Goal: Task Accomplishment & Management: Complete application form

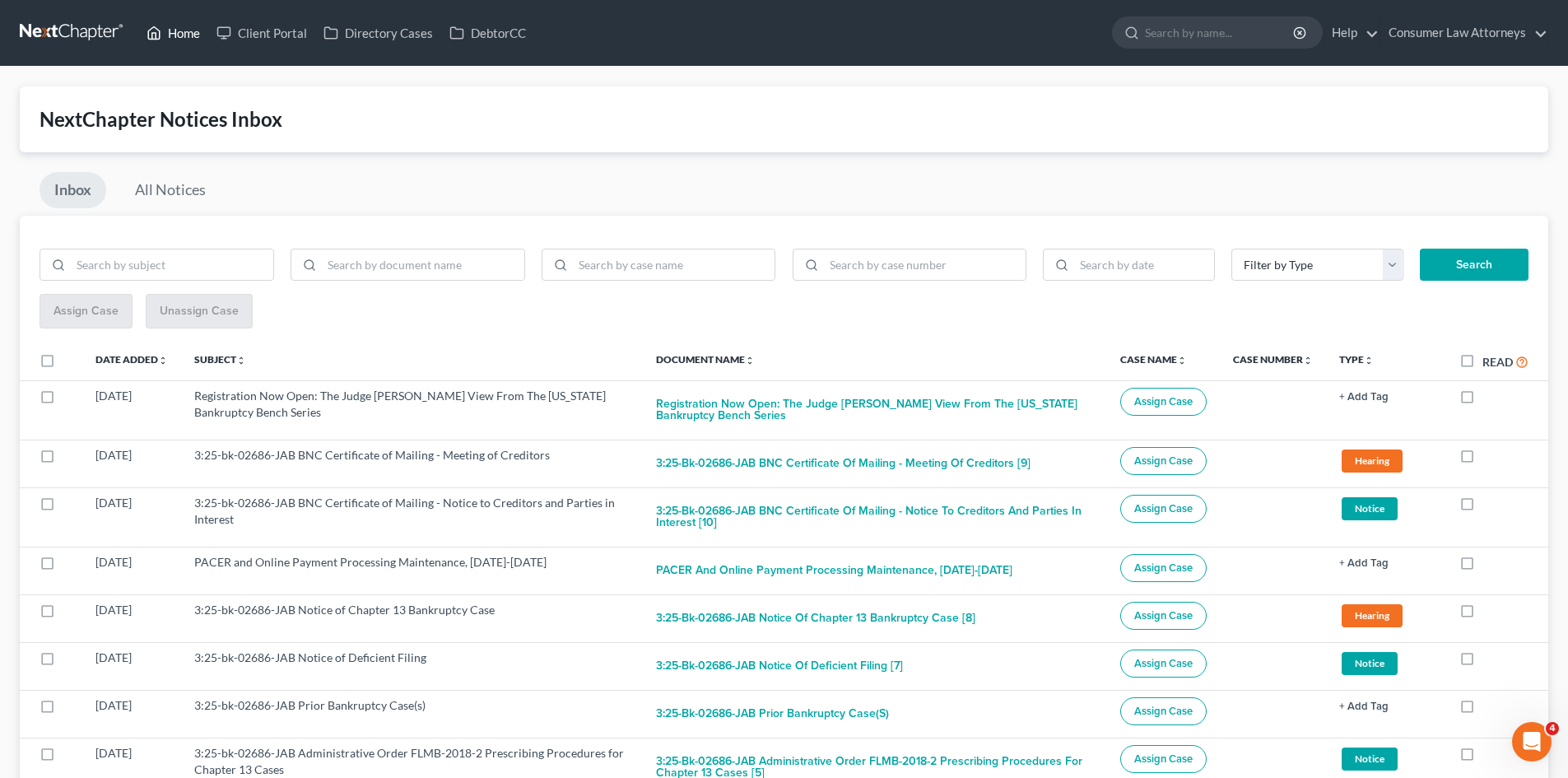
click at [162, 32] on link "Home" at bounding box center [173, 33] width 70 height 30
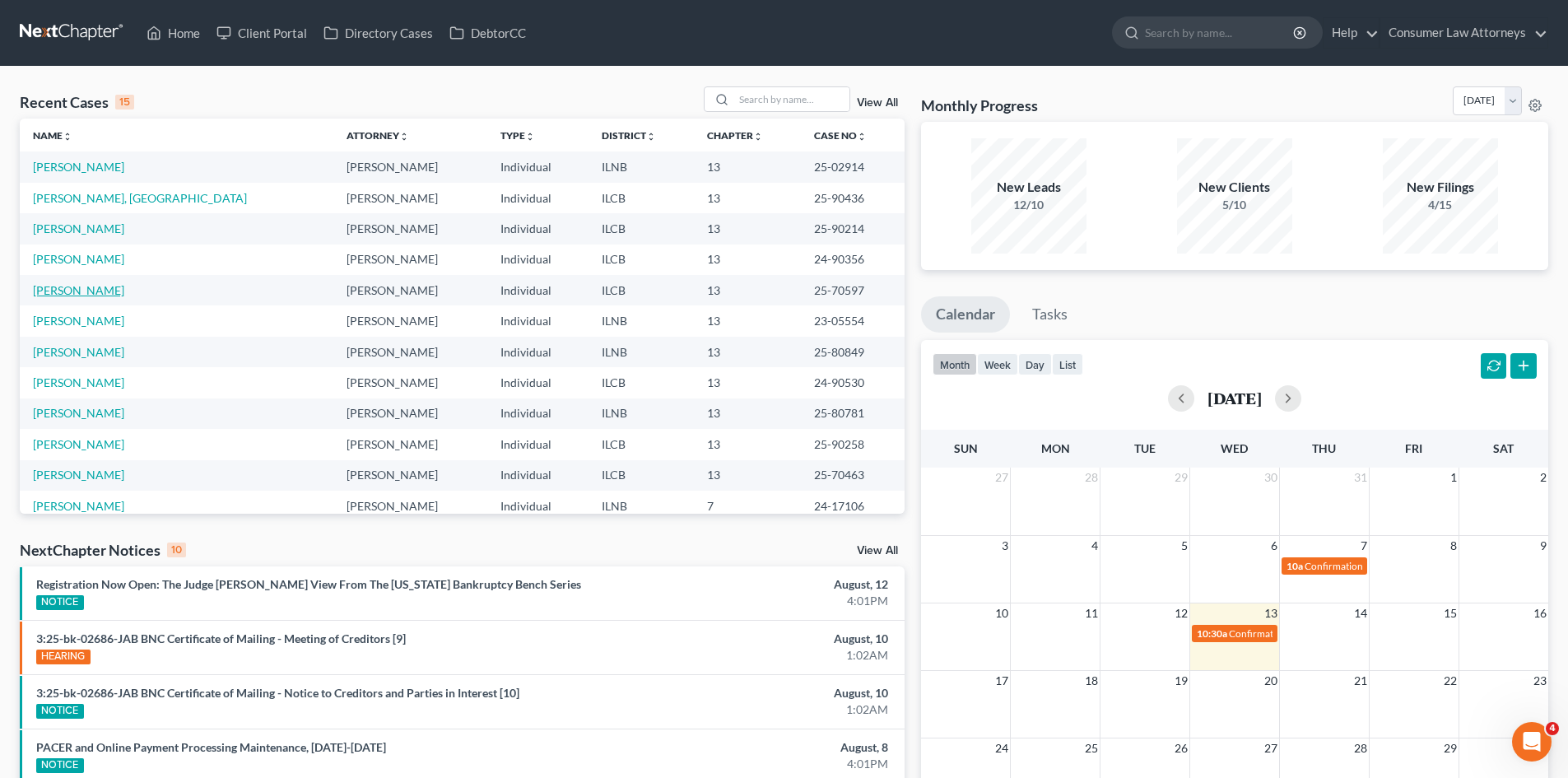
click at [92, 292] on link "[PERSON_NAME]" at bounding box center [78, 290] width 92 height 14
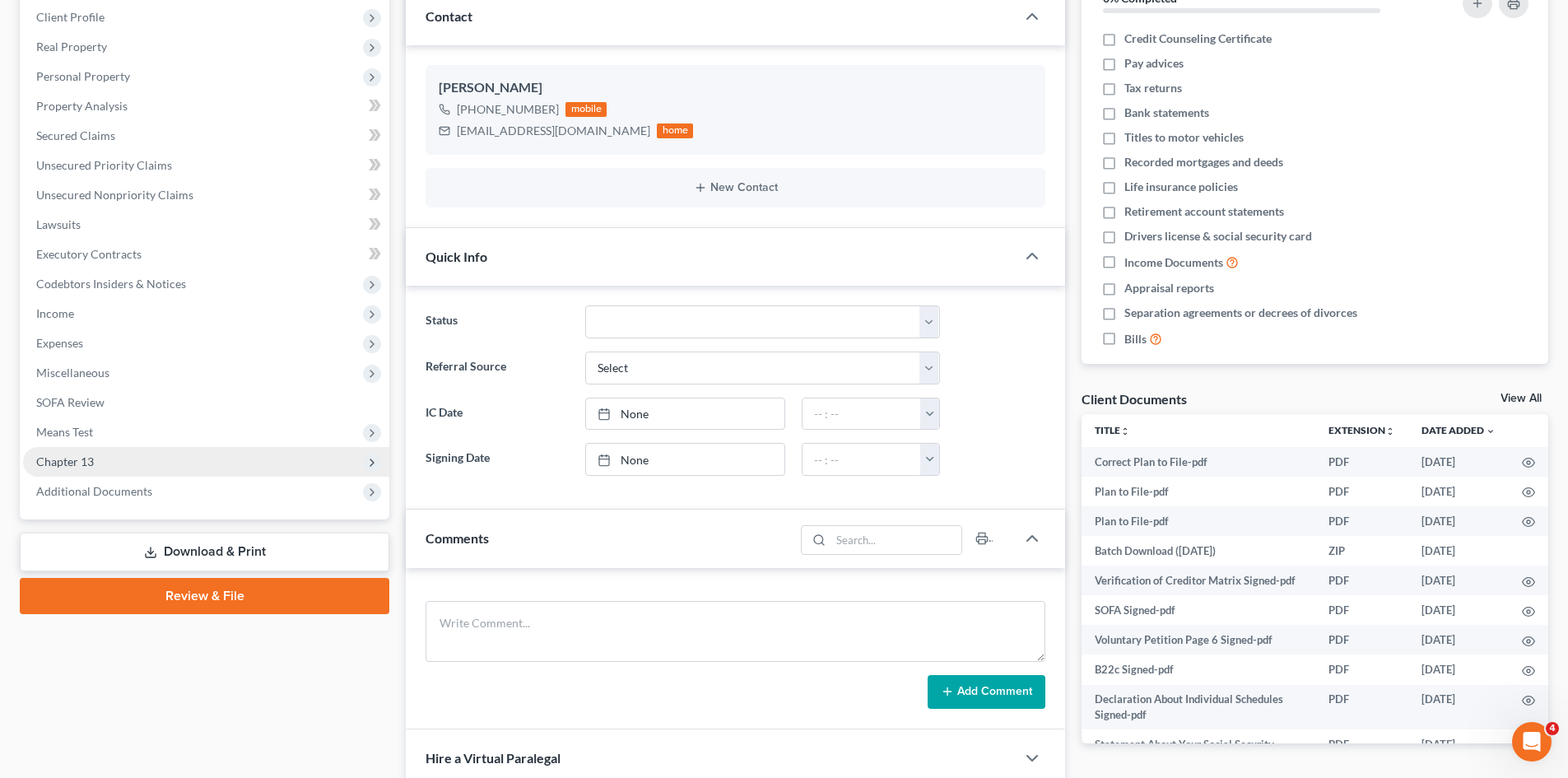
scroll to position [247, 0]
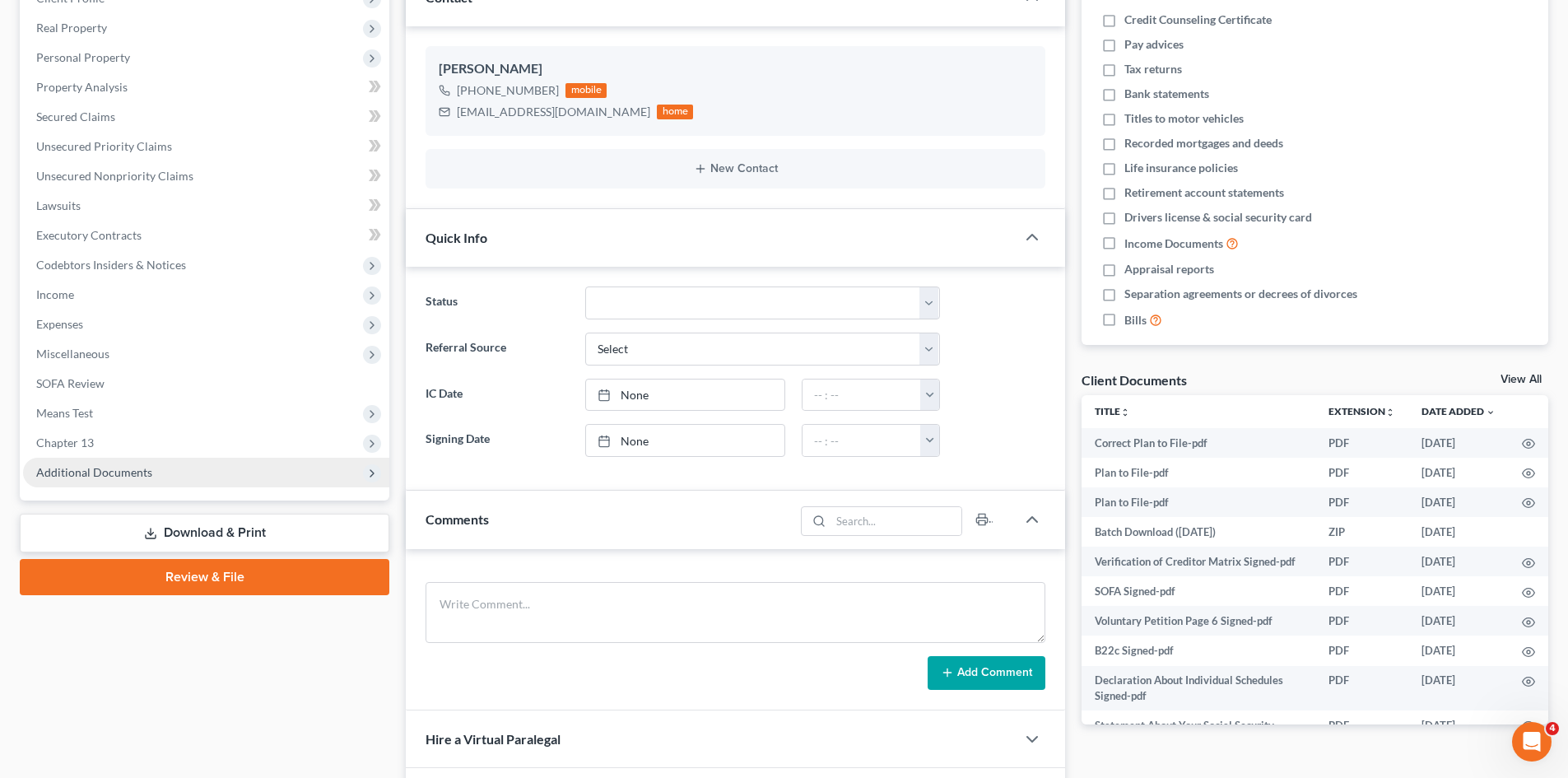
click at [135, 469] on span "Additional Documents" at bounding box center [94, 472] width 116 height 14
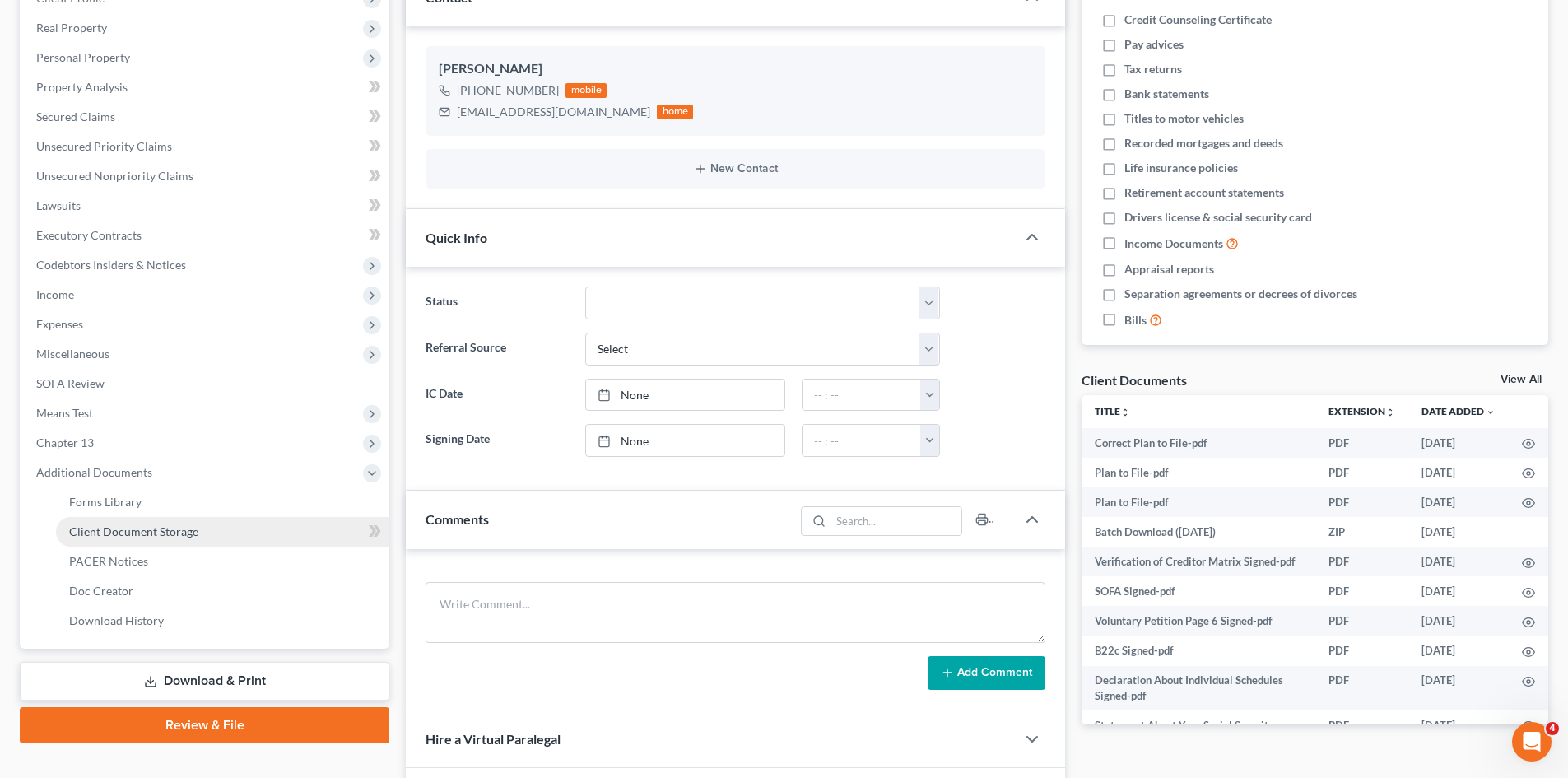
click at [184, 526] on span "Client Document Storage" at bounding box center [134, 531] width 129 height 14
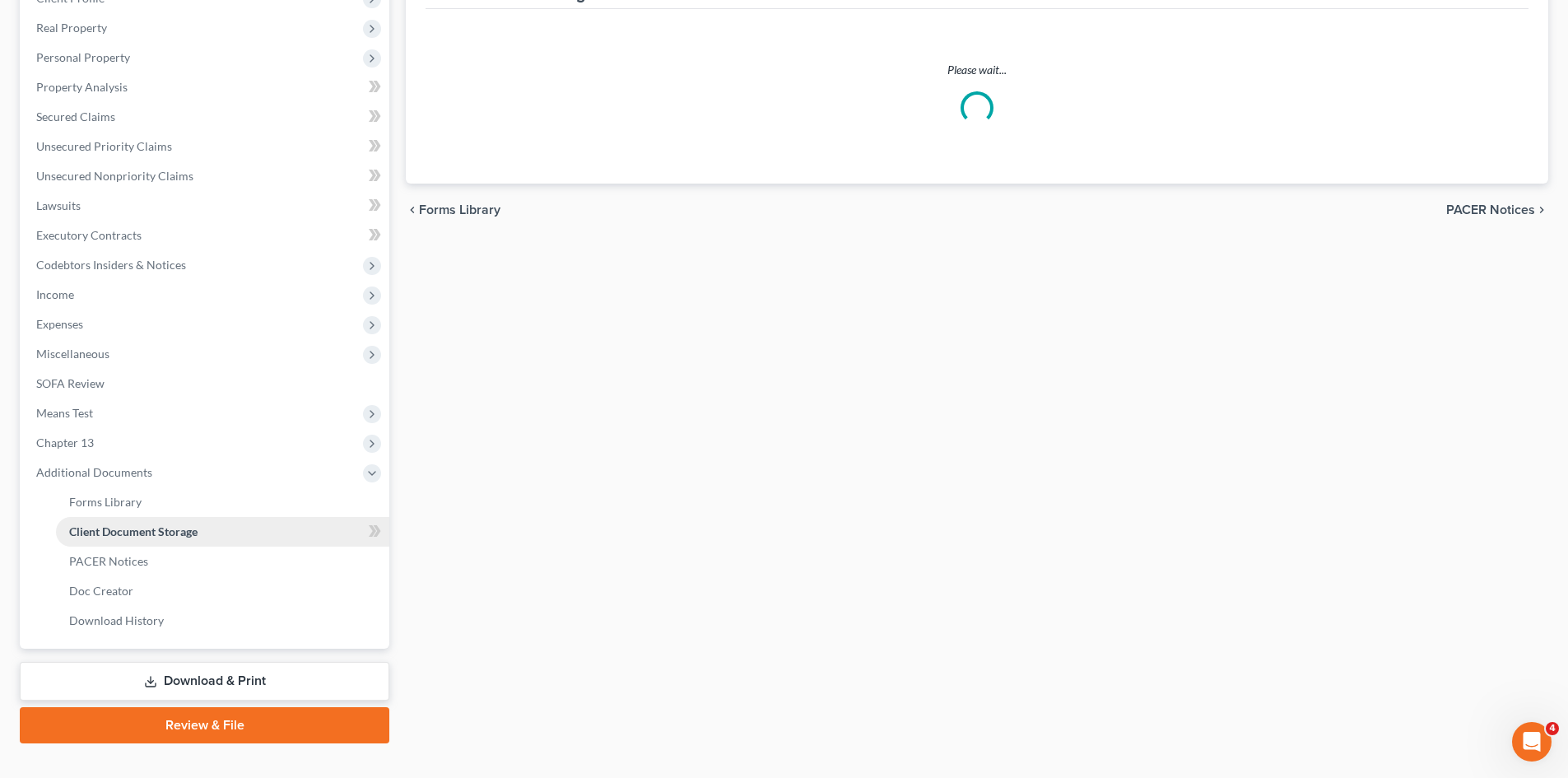
scroll to position [58, 0]
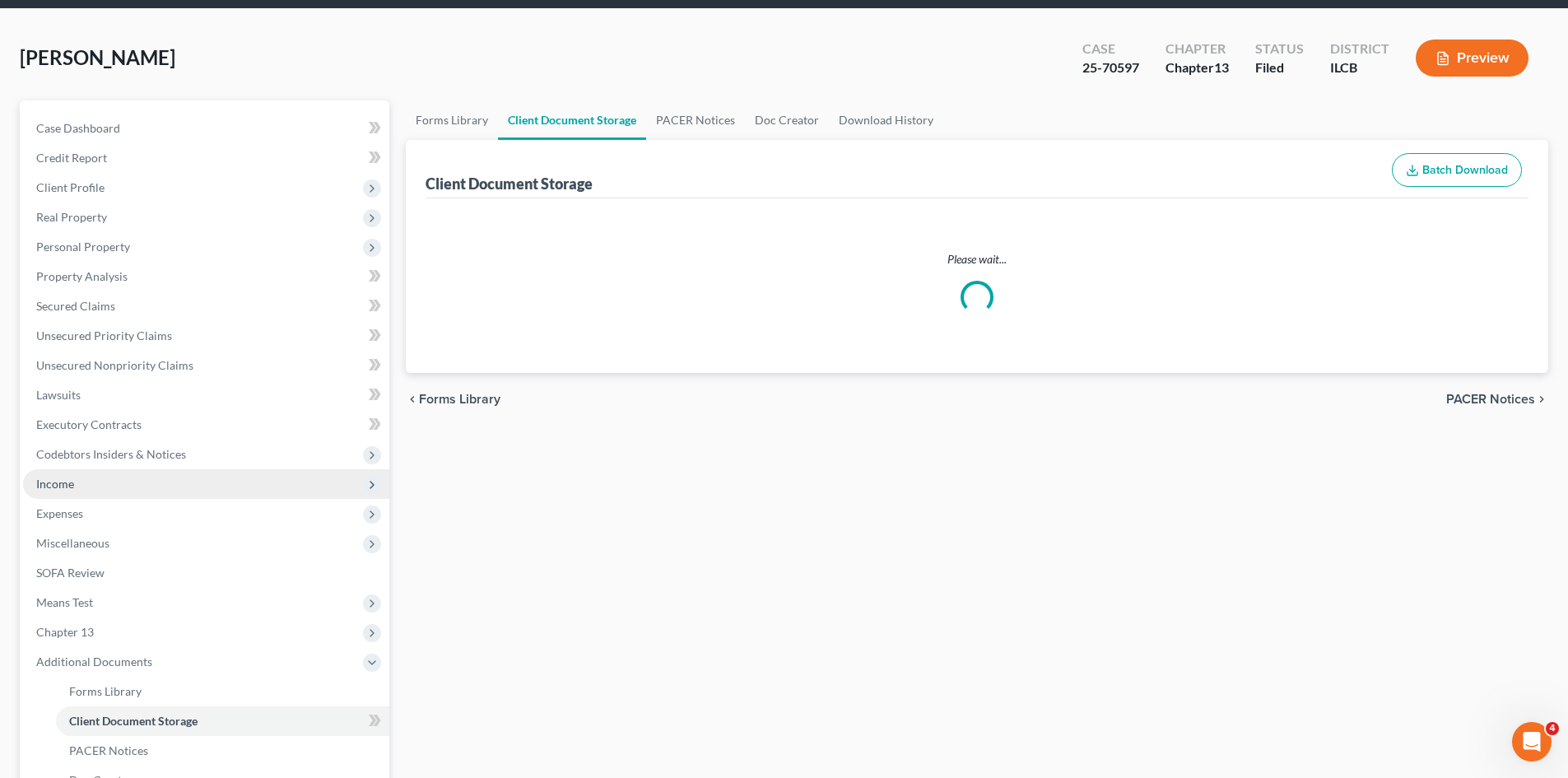
select select "0"
select select "1"
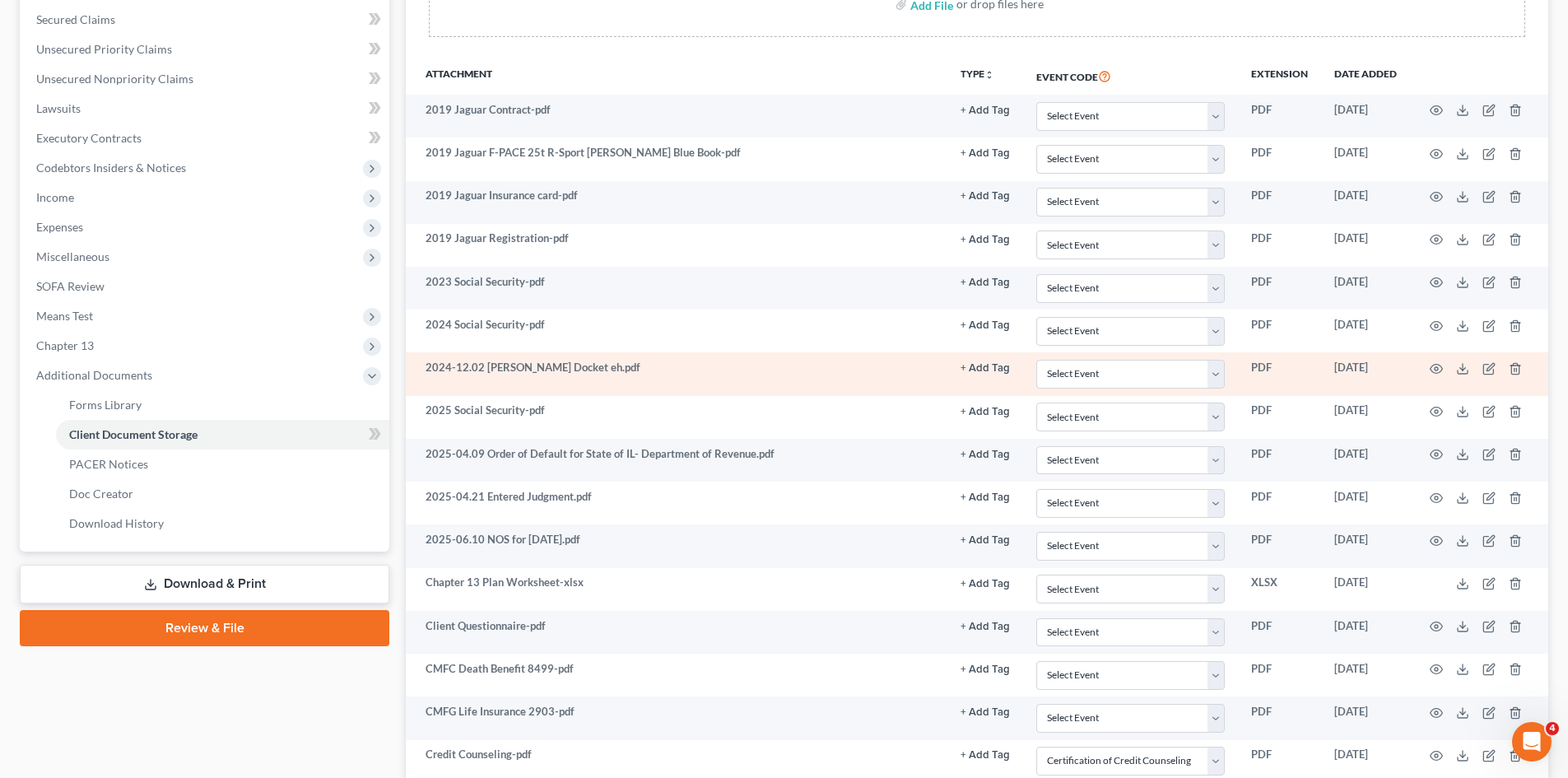
scroll to position [224, 0]
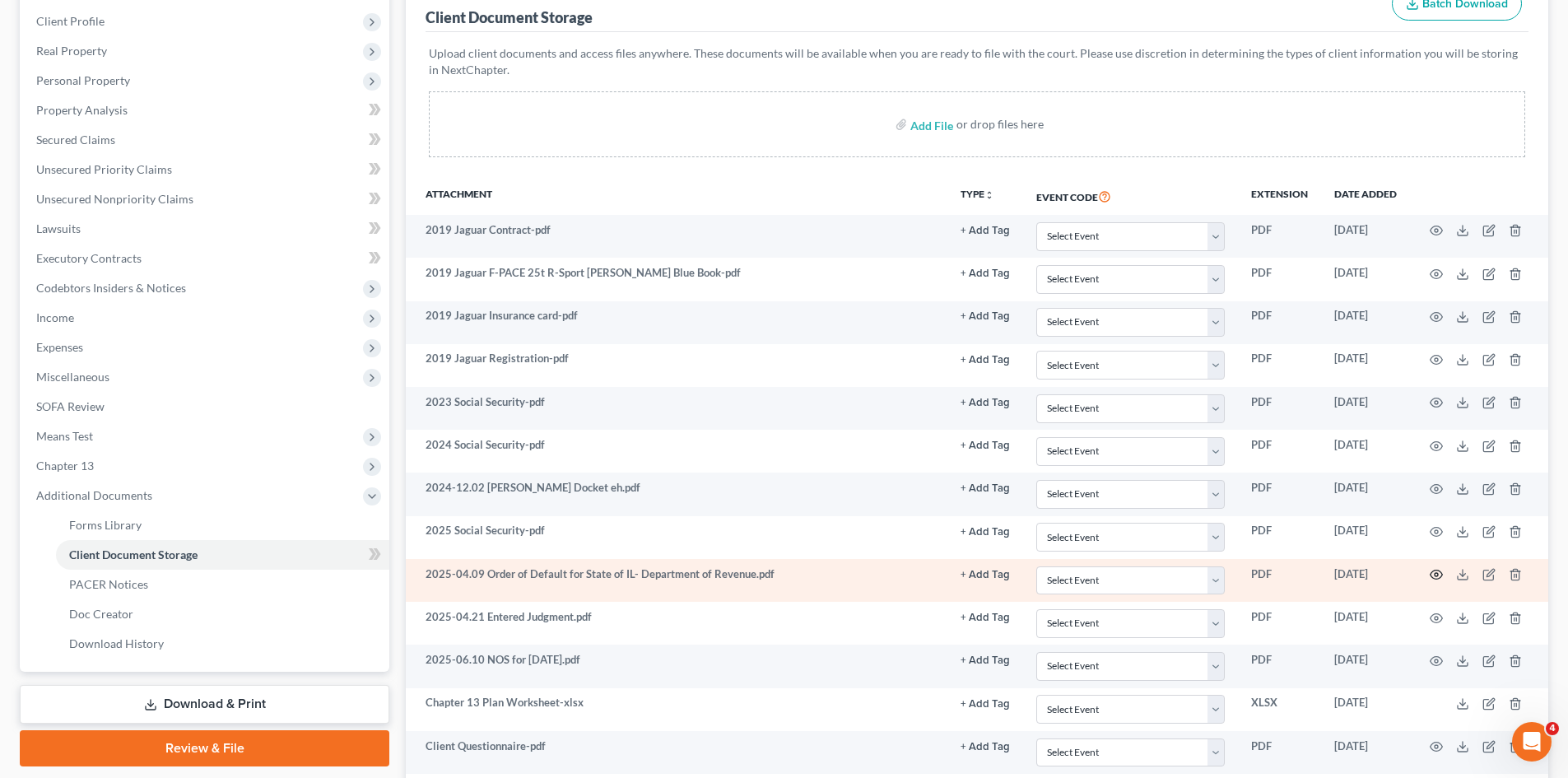
click at [1436, 578] on icon "button" at bounding box center [1436, 574] width 12 height 9
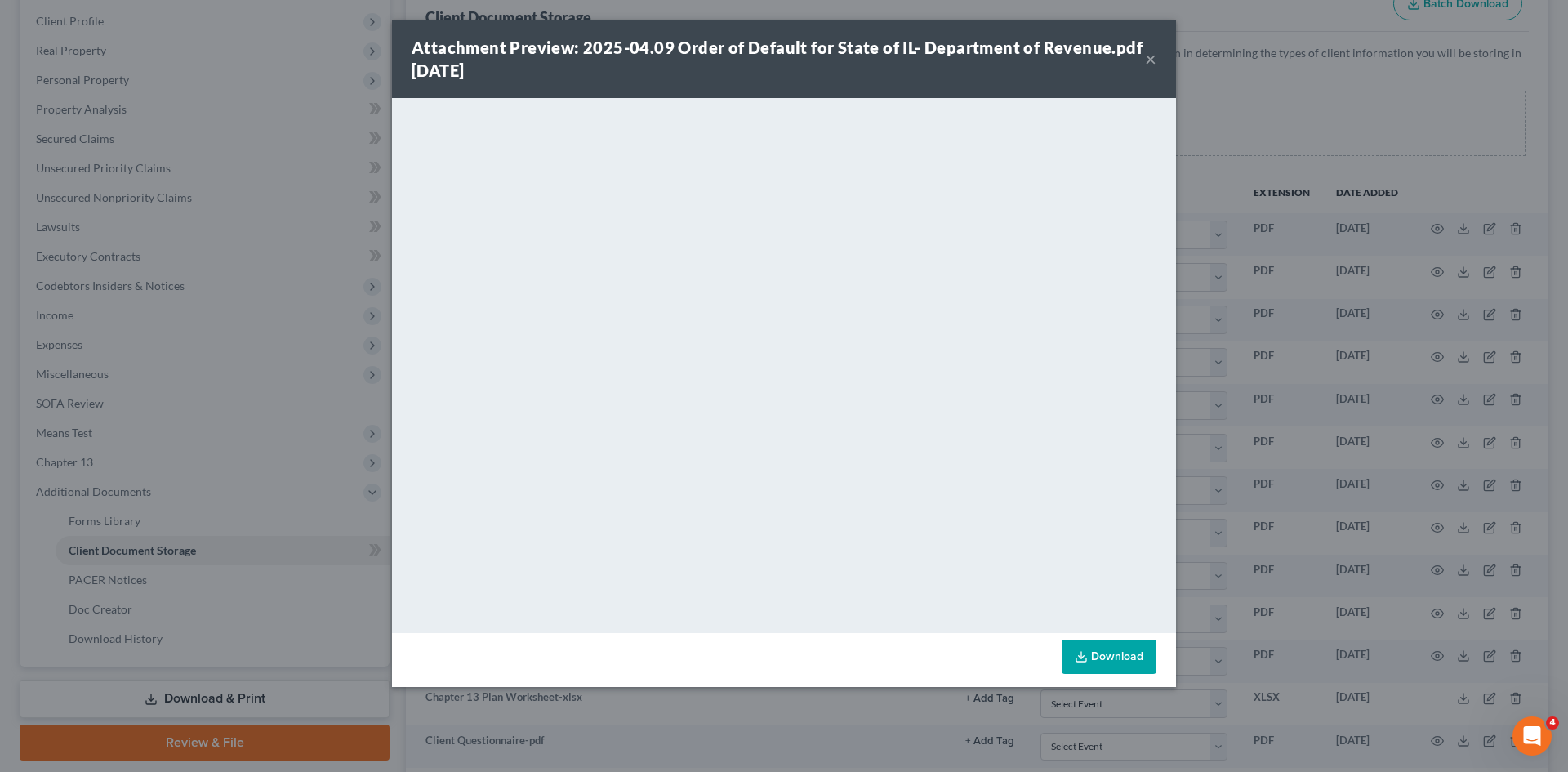
click at [1148, 59] on button "×" at bounding box center [1151, 59] width 11 height 20
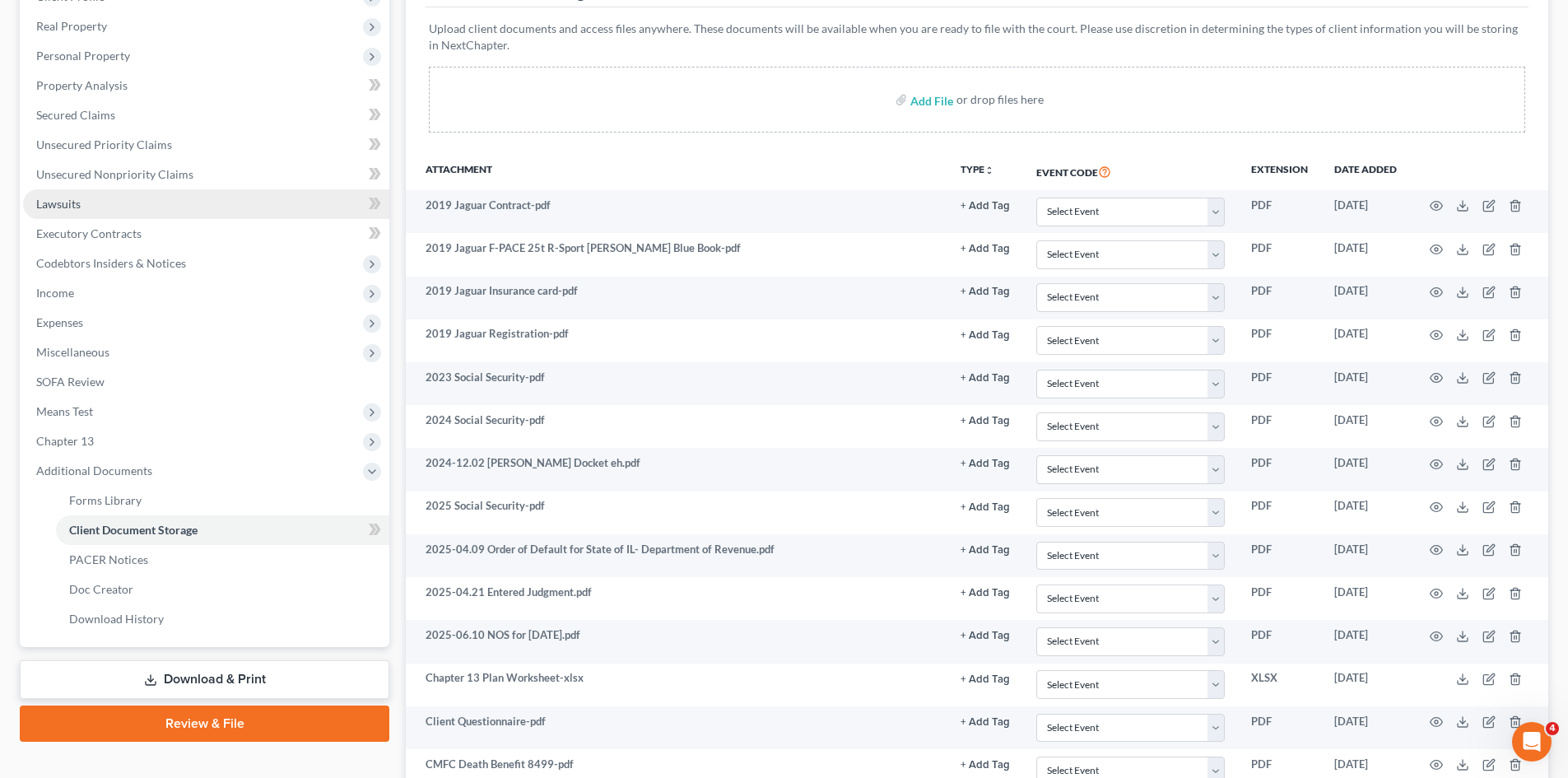
scroll to position [0, 0]
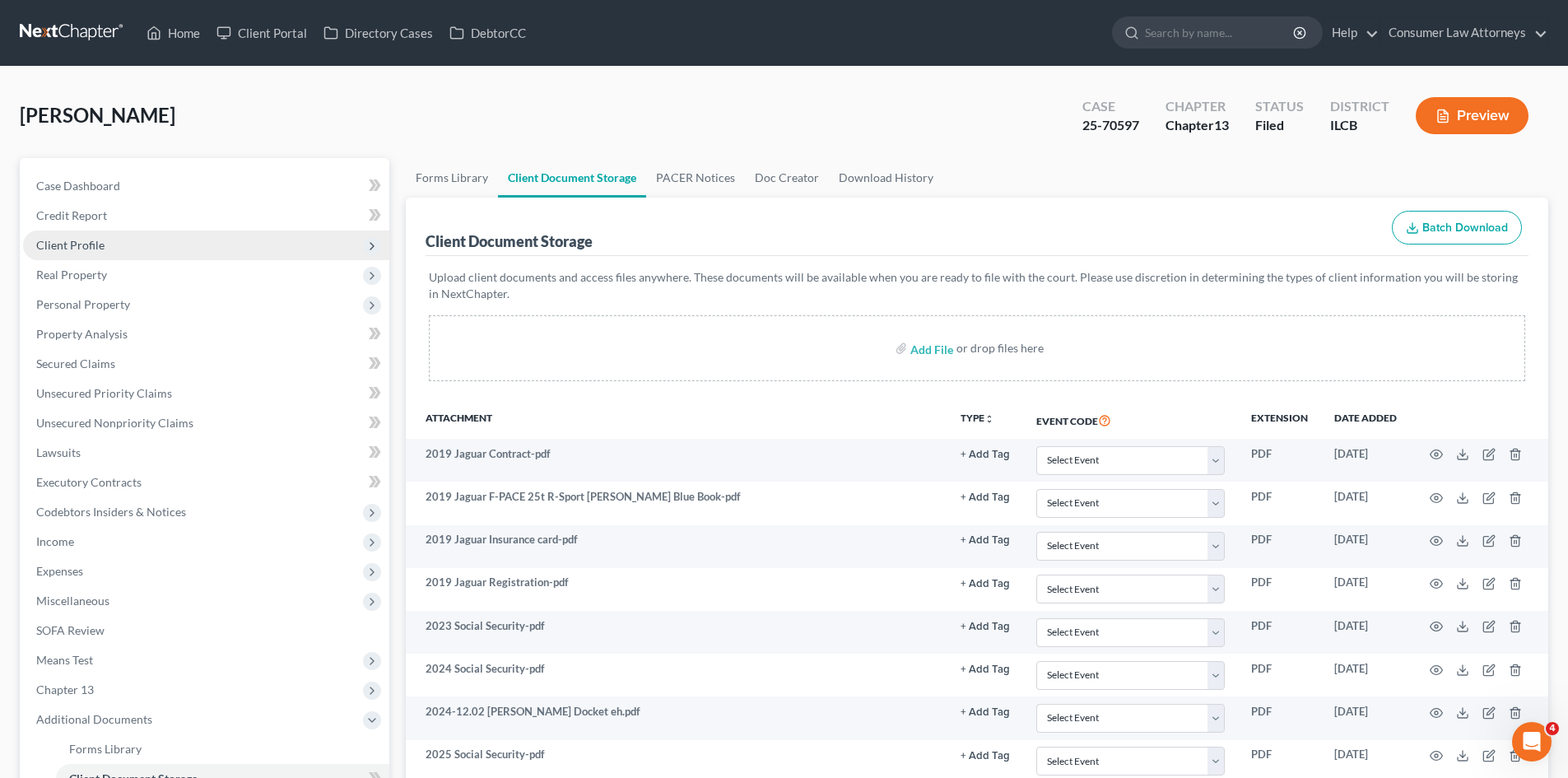
click at [66, 235] on span "Client Profile" at bounding box center [206, 245] width 366 height 30
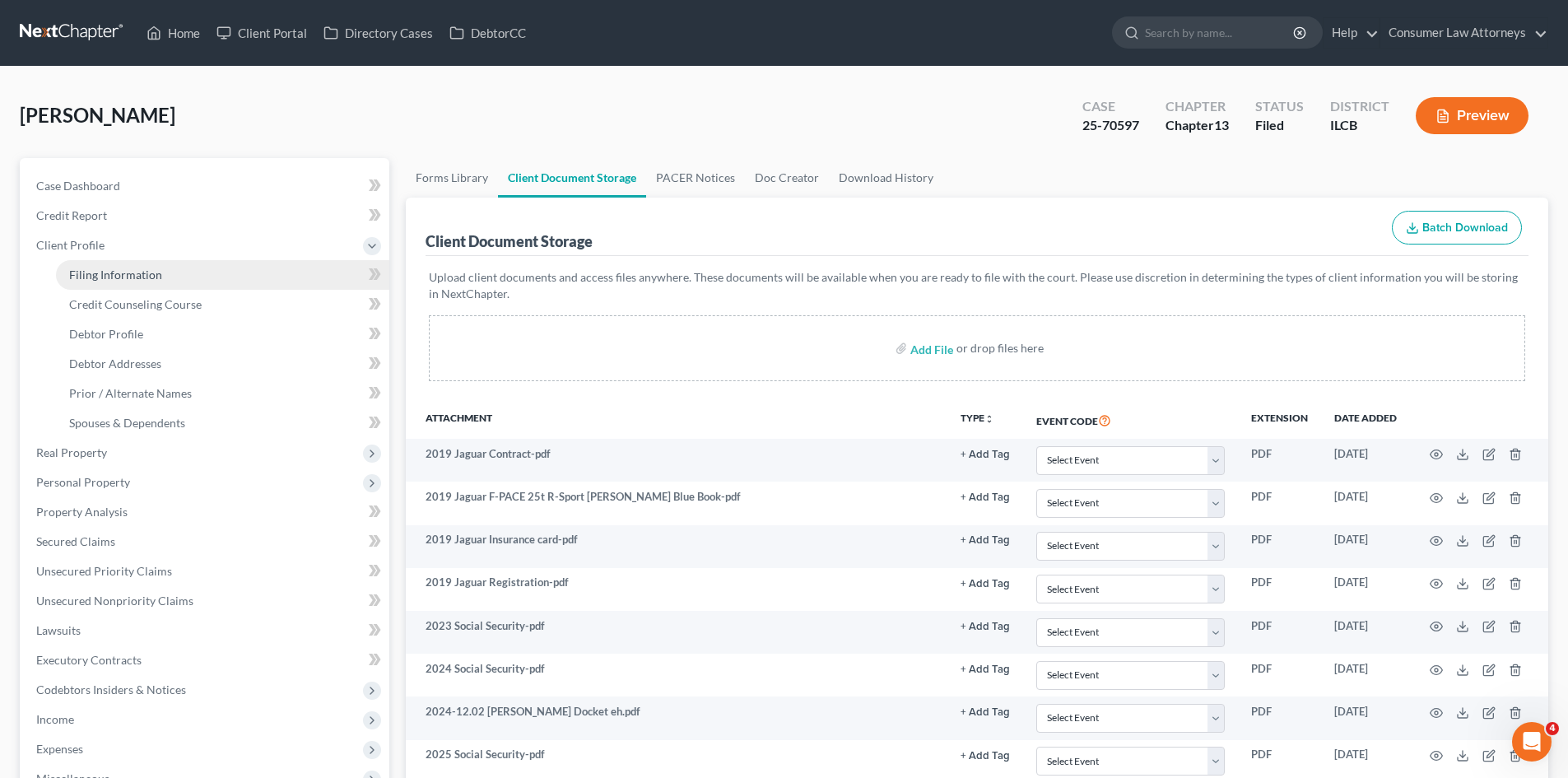
click at [123, 270] on span "Filing Information" at bounding box center [115, 274] width 93 height 14
select select "1"
select select "0"
select select "3"
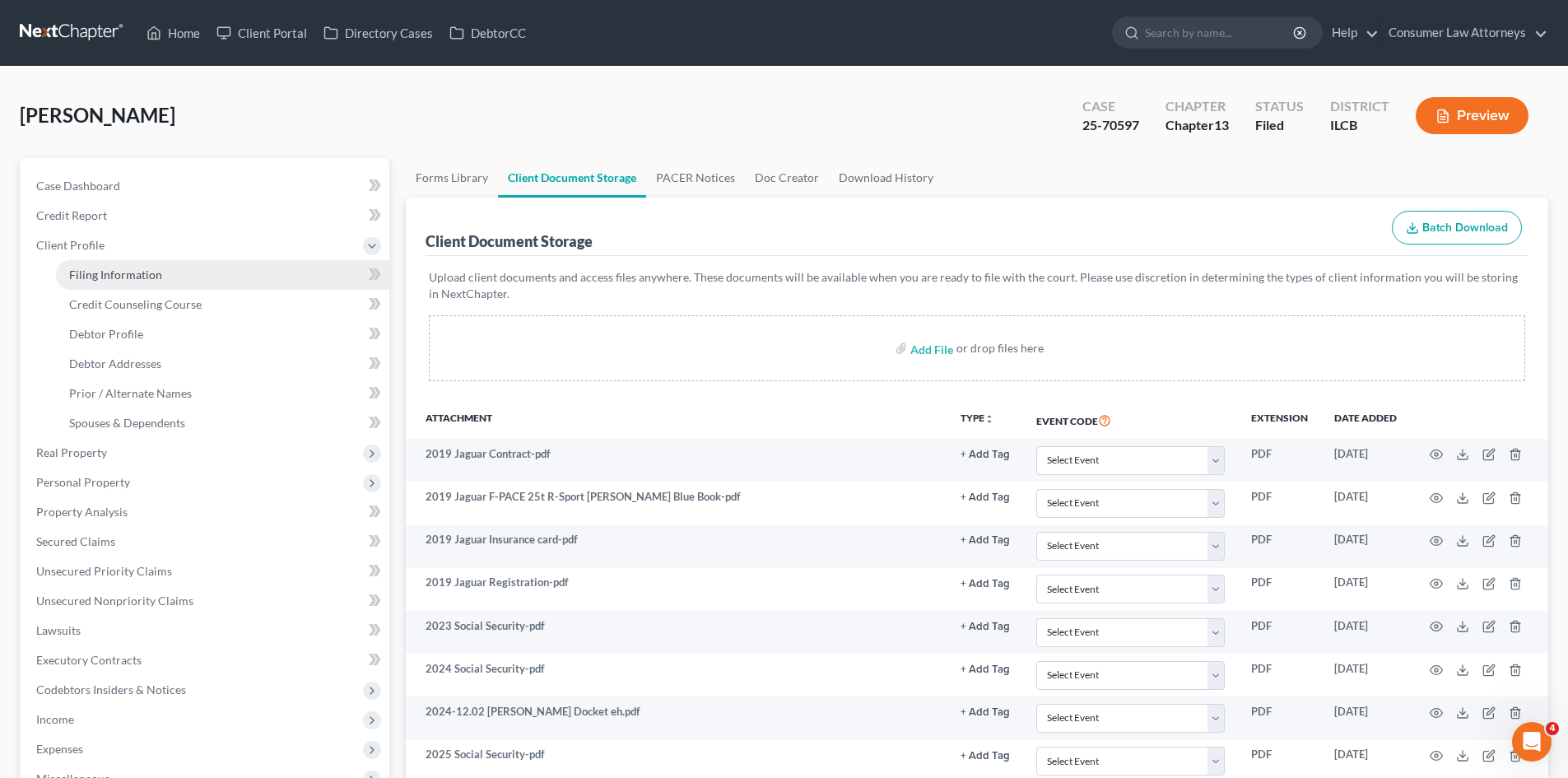
select select "14"
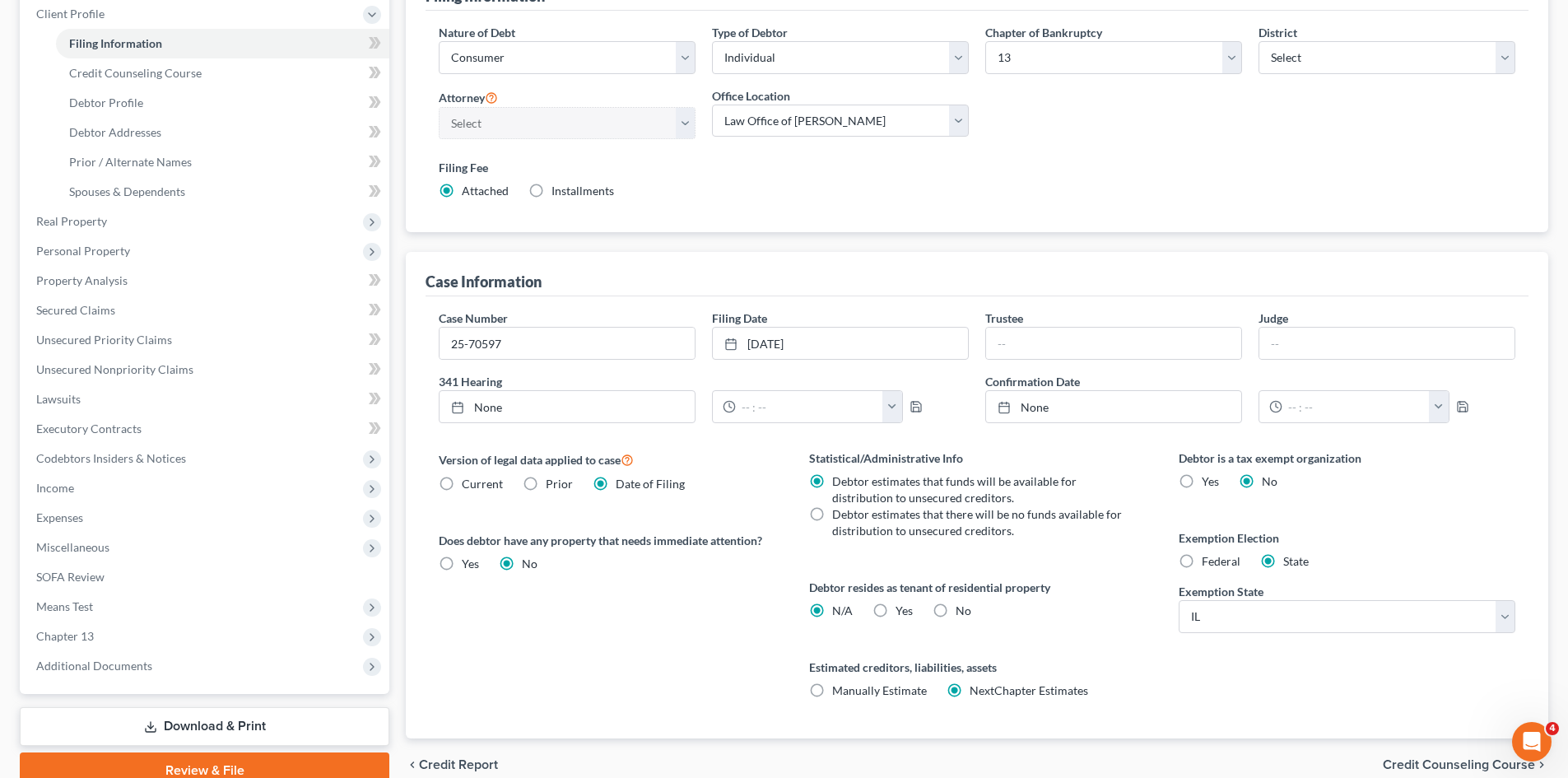
scroll to position [307, 0]
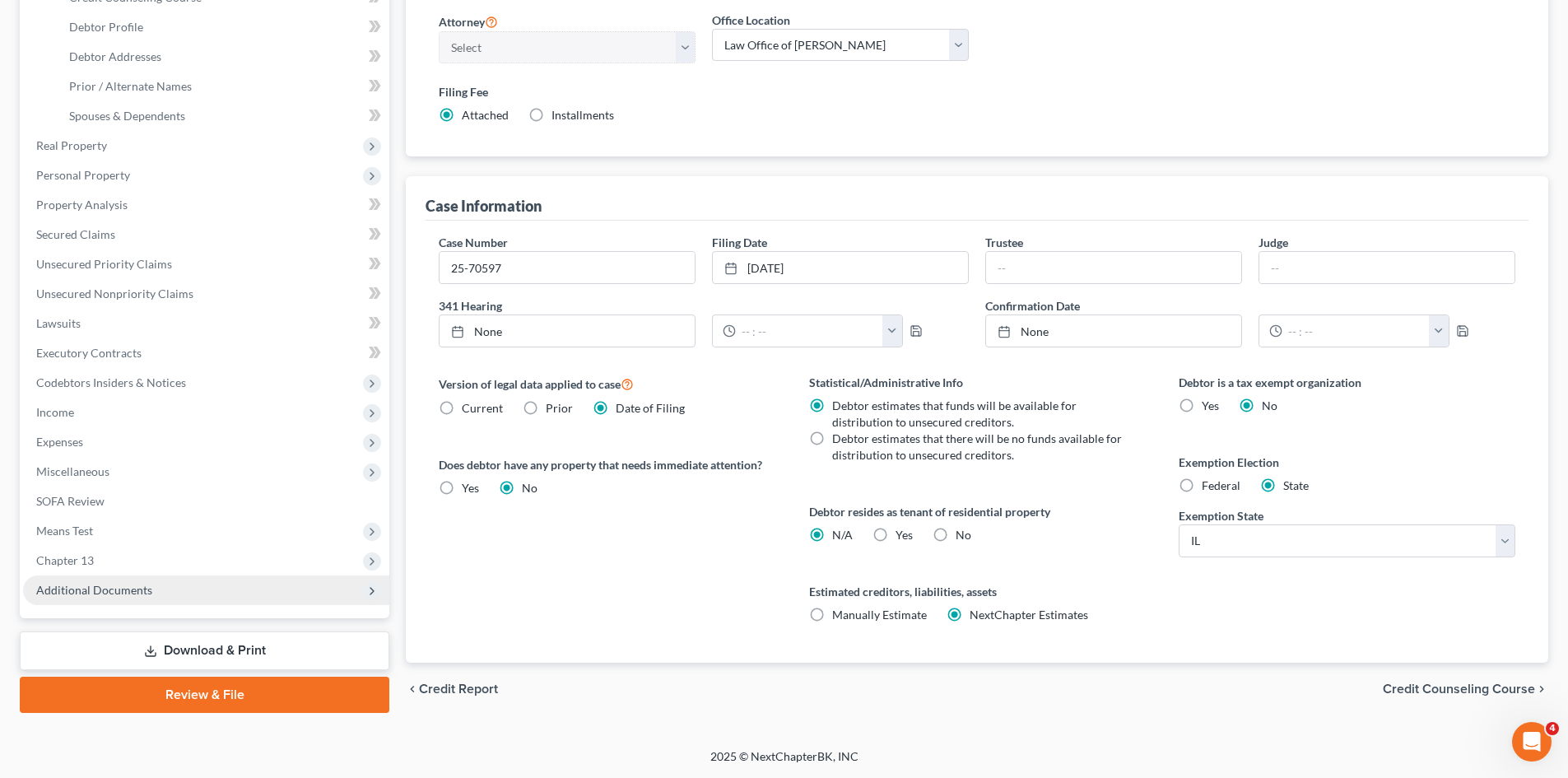
click at [101, 588] on span "Additional Documents" at bounding box center [94, 589] width 116 height 14
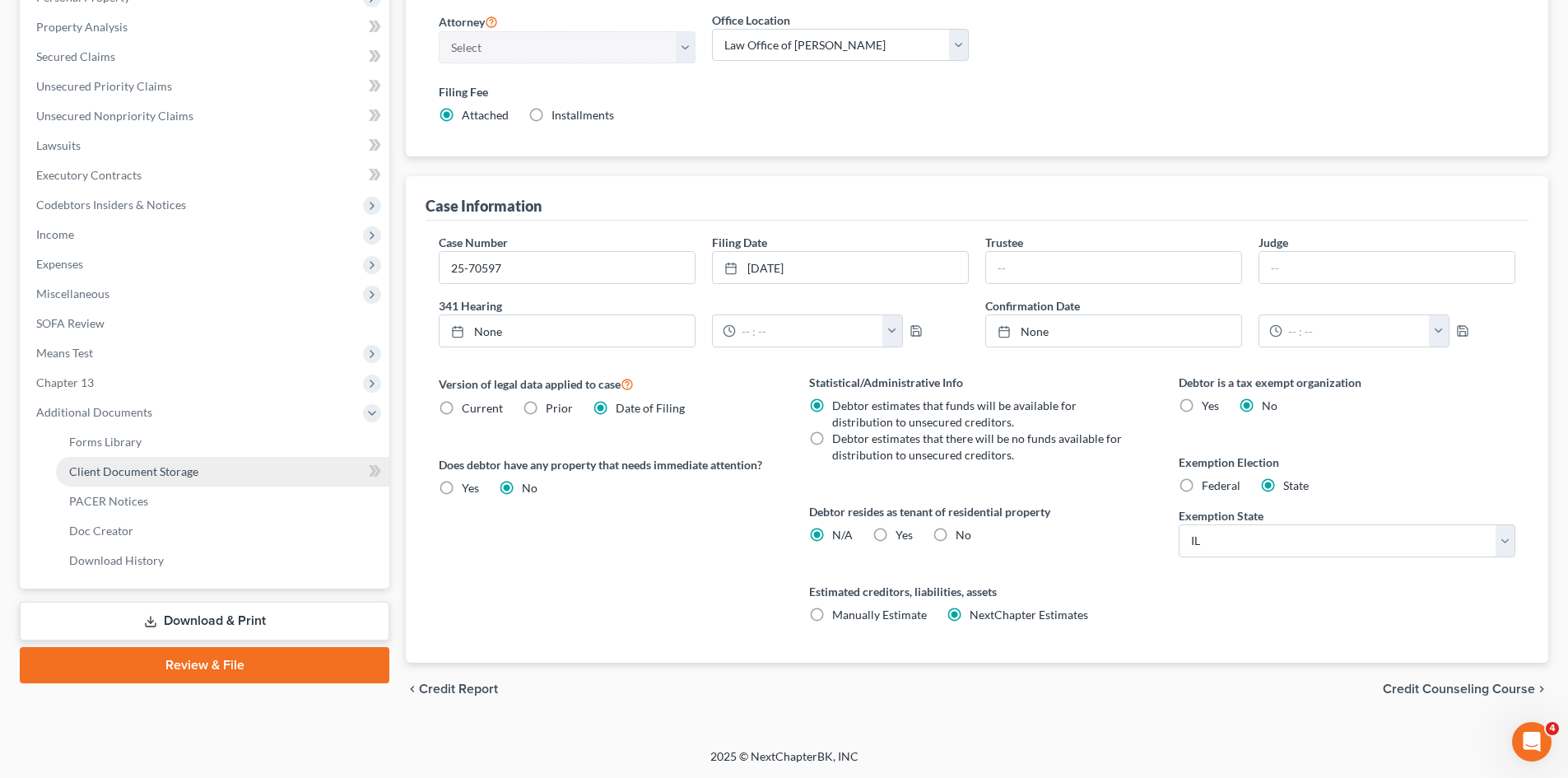
click at [178, 478] on span "Client Document Storage" at bounding box center [134, 471] width 129 height 14
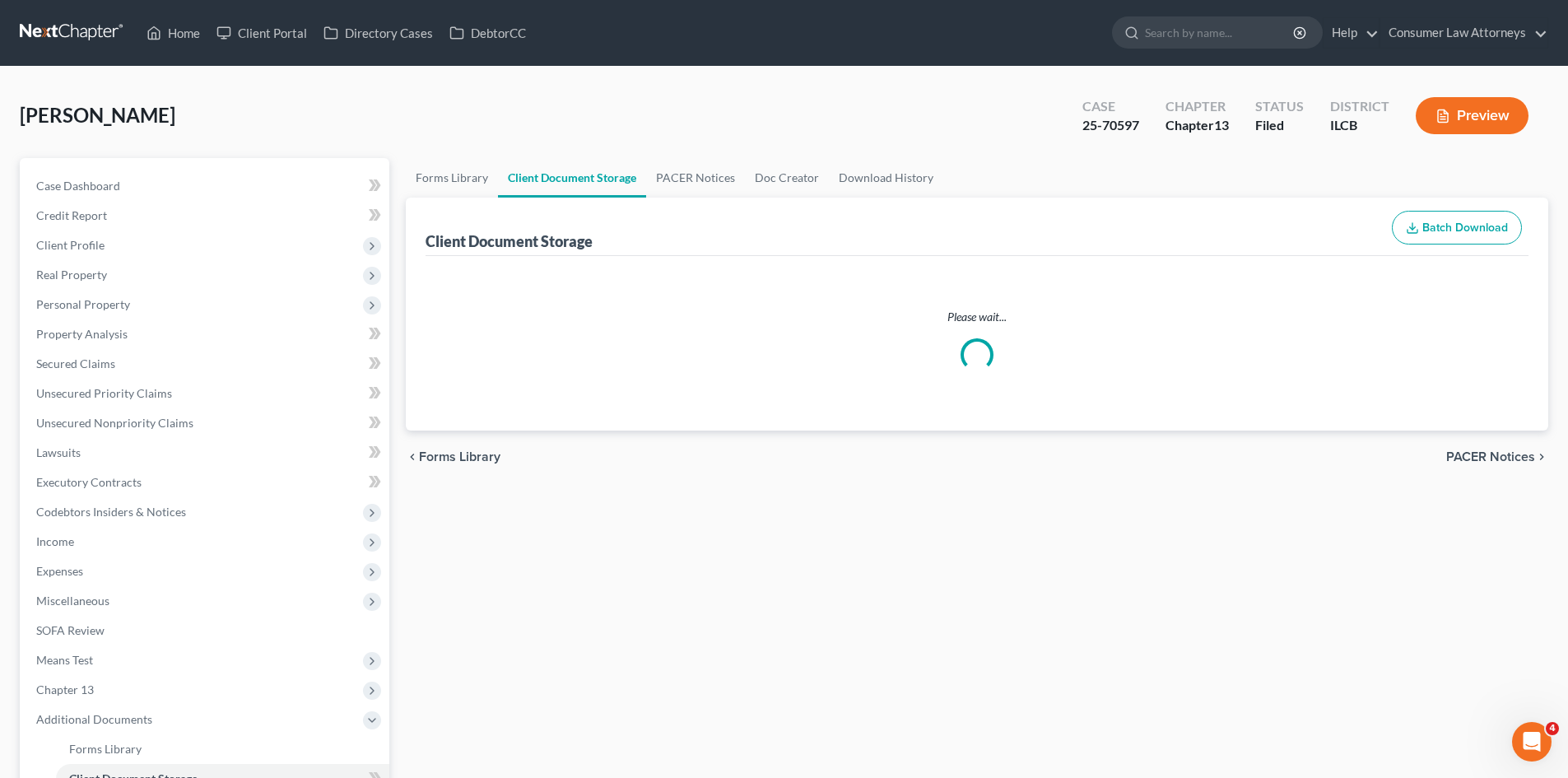
select select "0"
select select "1"
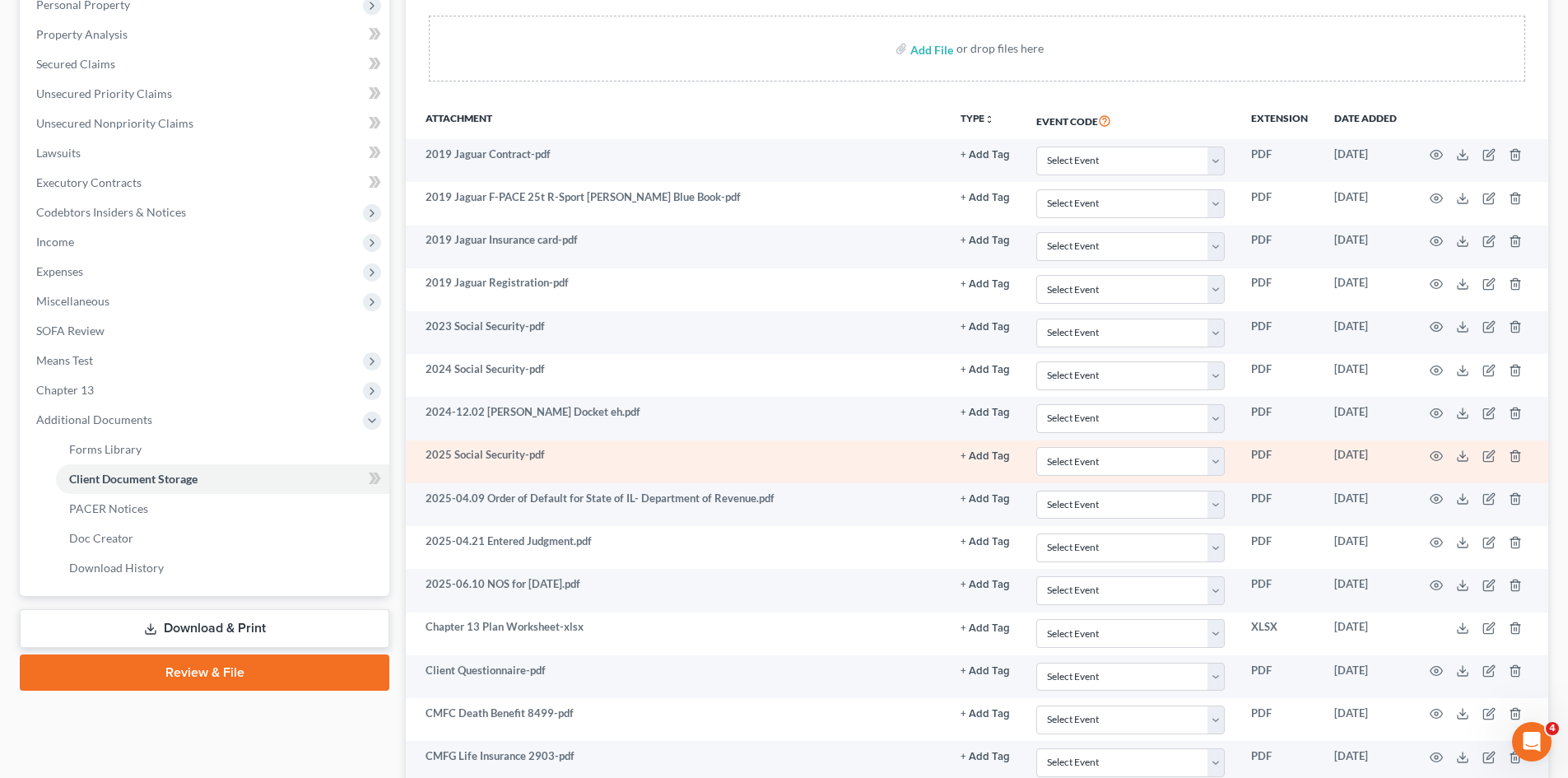
scroll to position [329, 0]
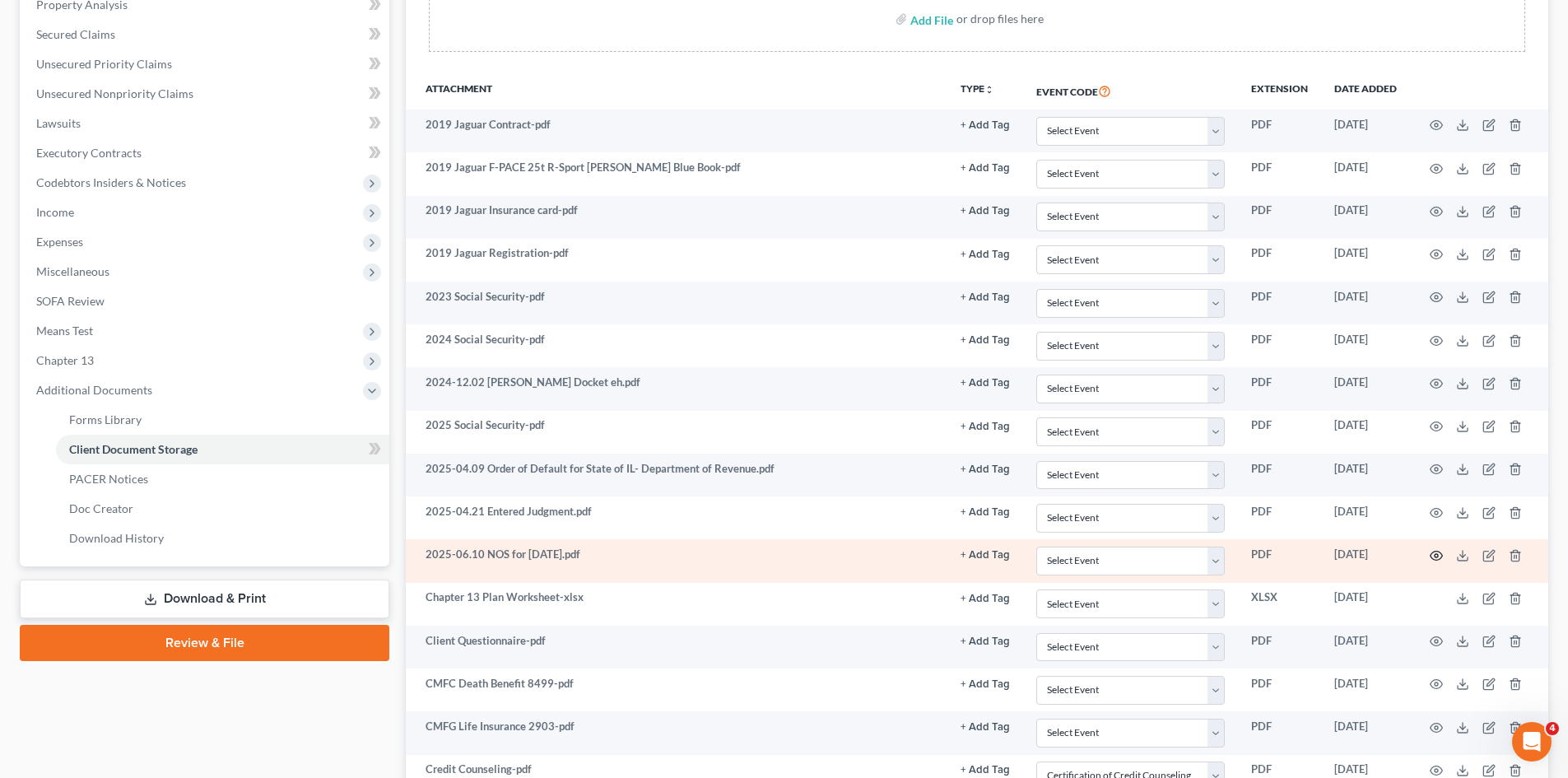
click at [1441, 557] on icon "button" at bounding box center [1436, 555] width 12 height 9
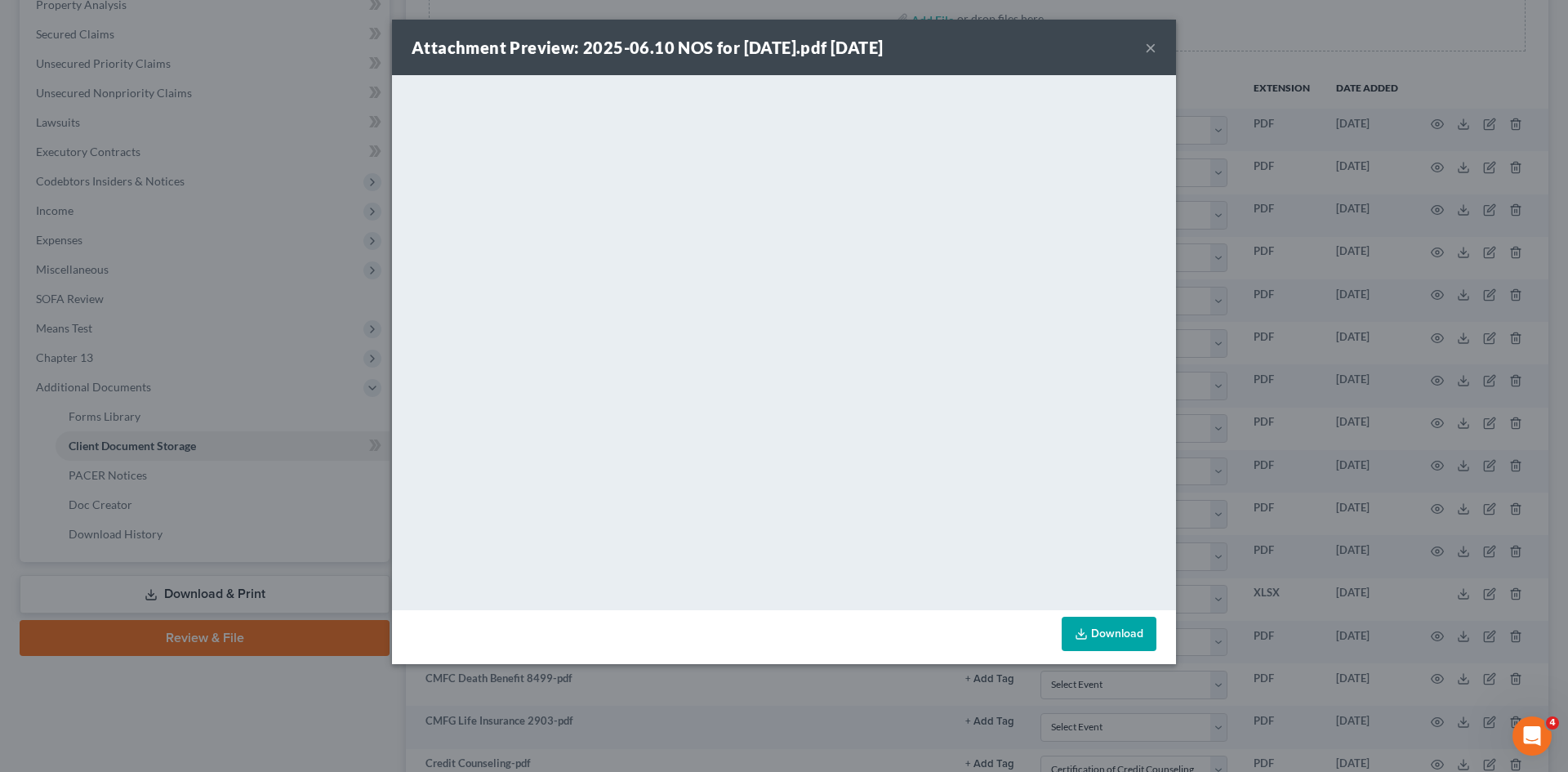
click at [1143, 47] on div "Attachment Preview: 2025-06.10 NOS for [DATE].pdf [DATE] ×" at bounding box center [784, 47] width 784 height 56
click at [1148, 47] on button "×" at bounding box center [1151, 47] width 11 height 20
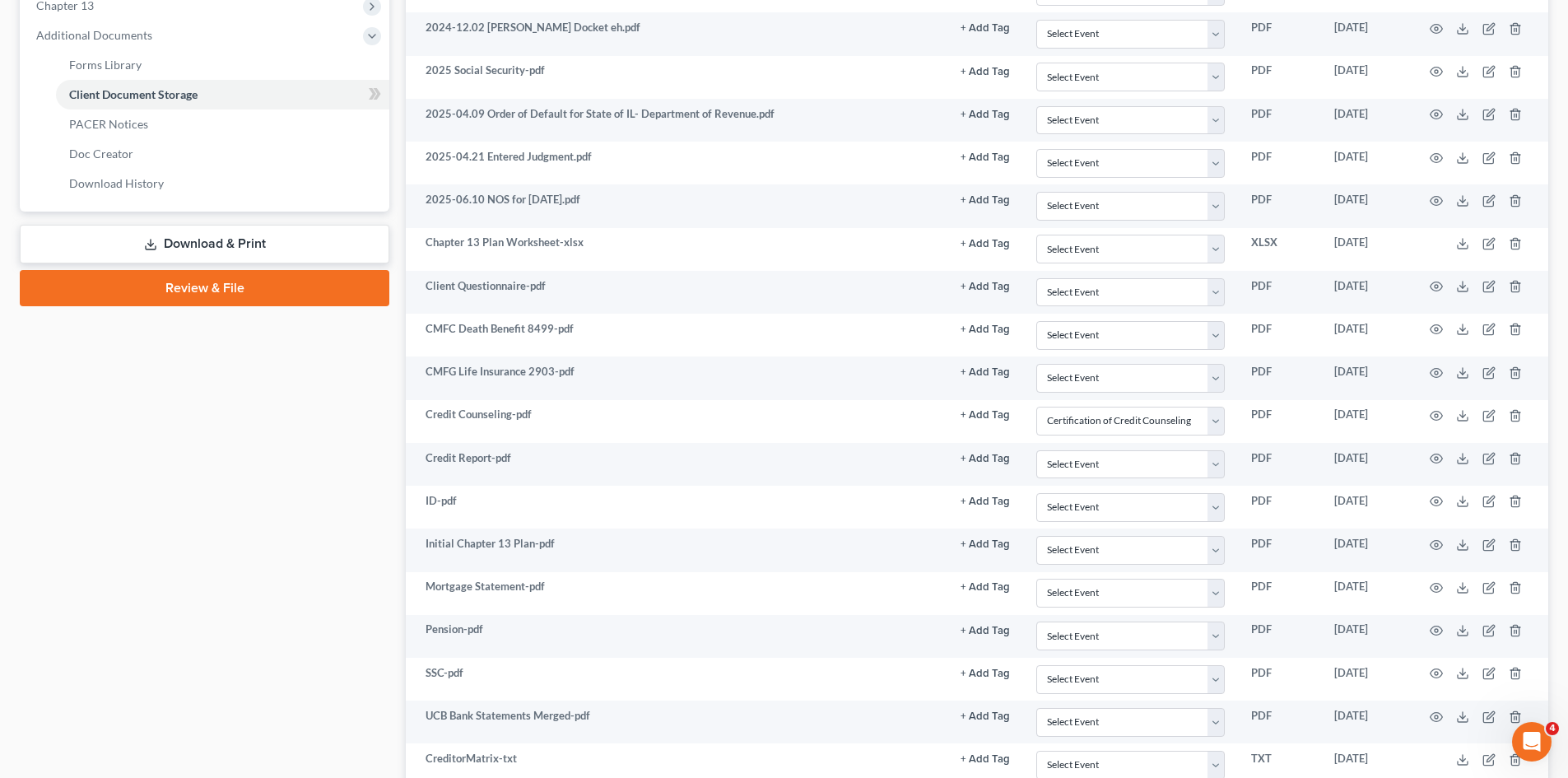
scroll to position [389, 0]
